Goal: Find specific page/section: Locate a particular part of the current website

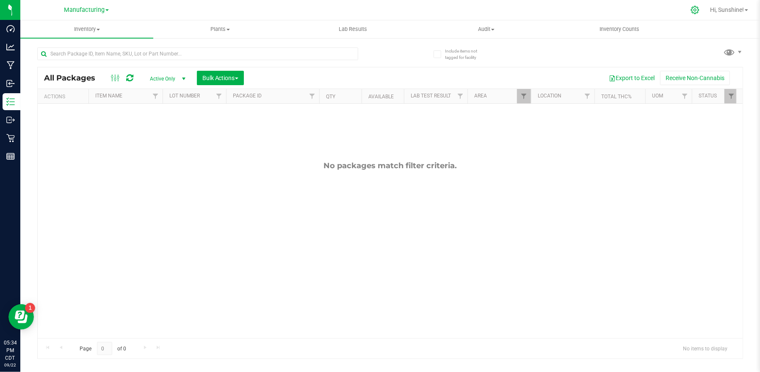
click at [695, 8] on icon at bounding box center [695, 10] width 9 height 9
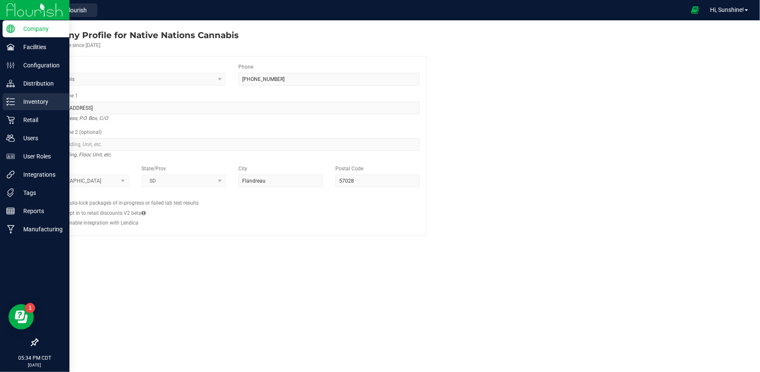
click at [35, 103] on p "Inventory" at bounding box center [40, 102] width 51 height 10
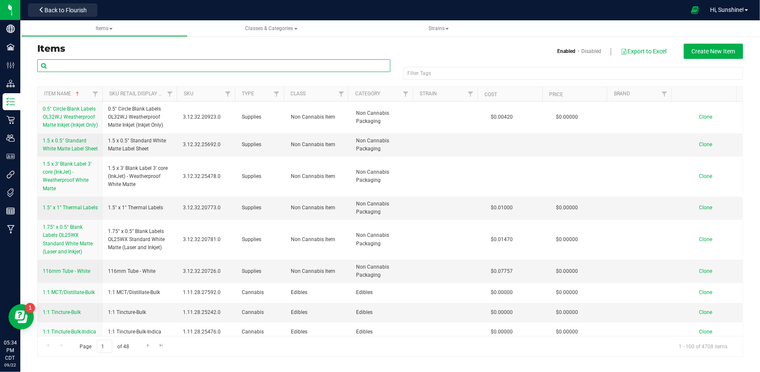
drag, startPoint x: 112, startPoint y: 67, endPoint x: 106, endPoint y: 70, distance: 6.6
click at [108, 69] on input "text" at bounding box center [213, 65] width 353 height 13
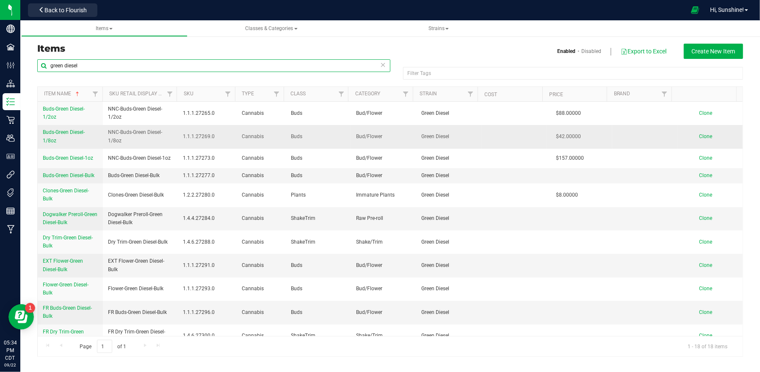
type input "green diesel"
click at [51, 138] on span "Buds-Green Diesel-1/8oz" at bounding box center [64, 136] width 42 height 14
